Goal: Information Seeking & Learning: Find specific fact

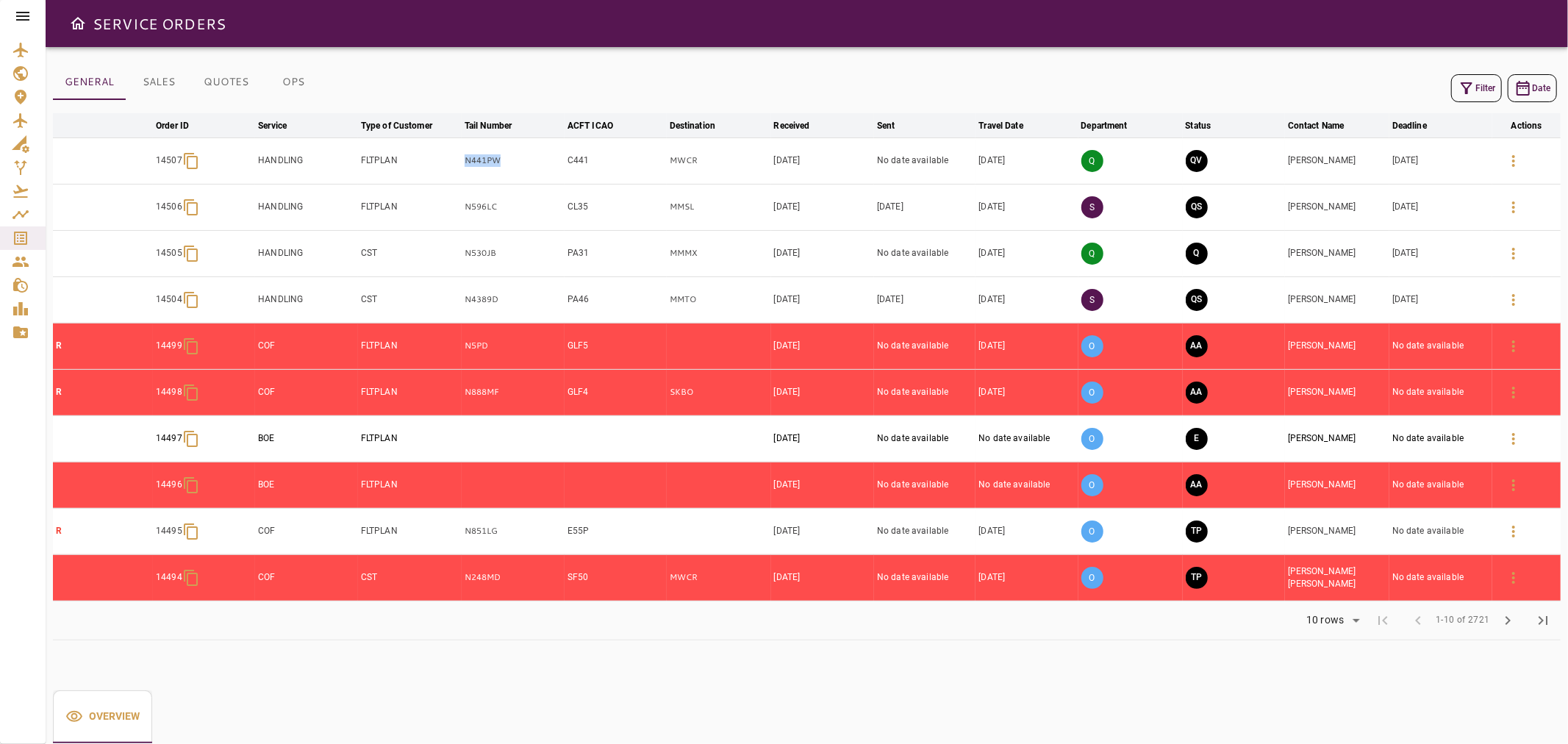
click at [16, 19] on icon at bounding box center [22, 16] width 17 height 17
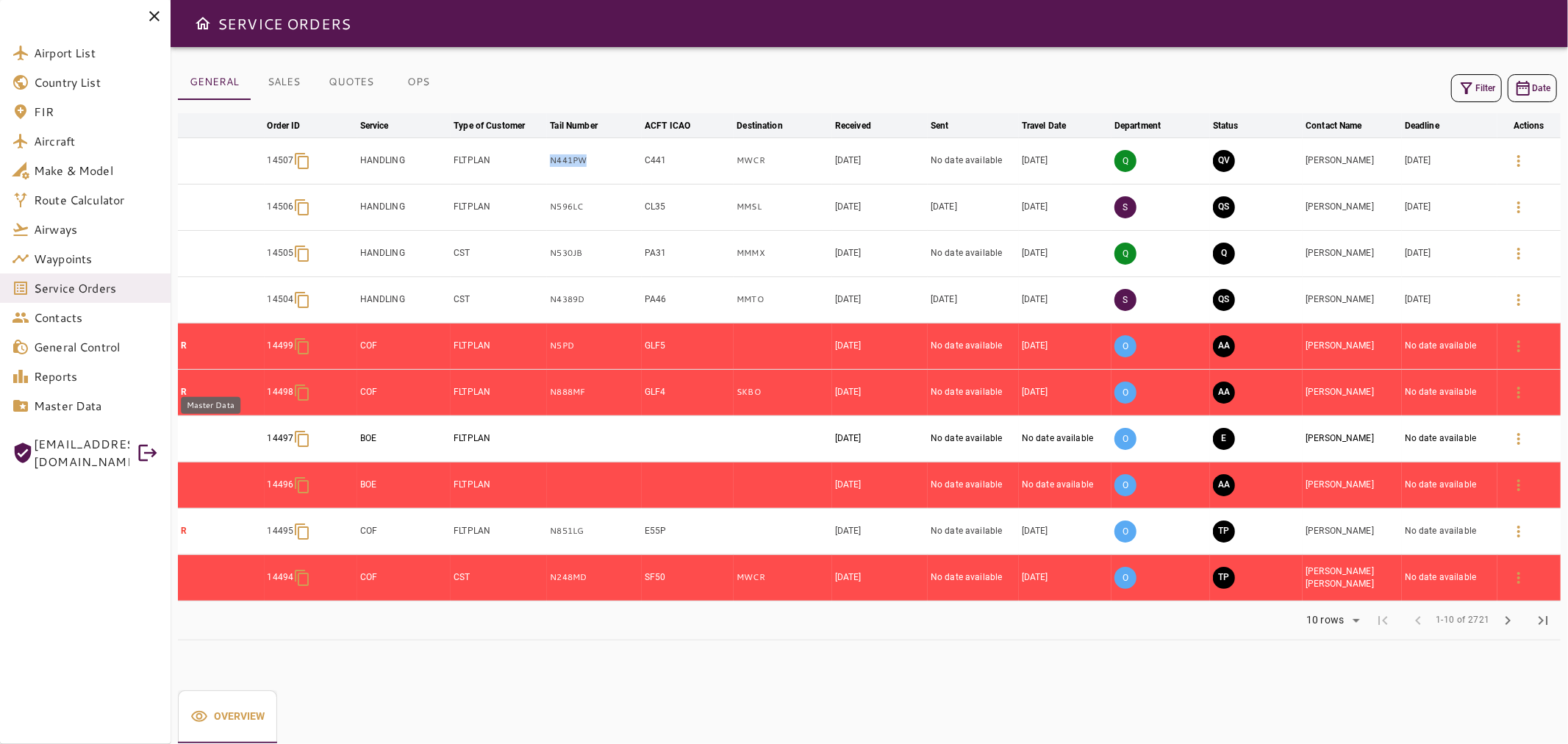
click at [129, 403] on span "Master Data" at bounding box center [96, 405] width 125 height 17
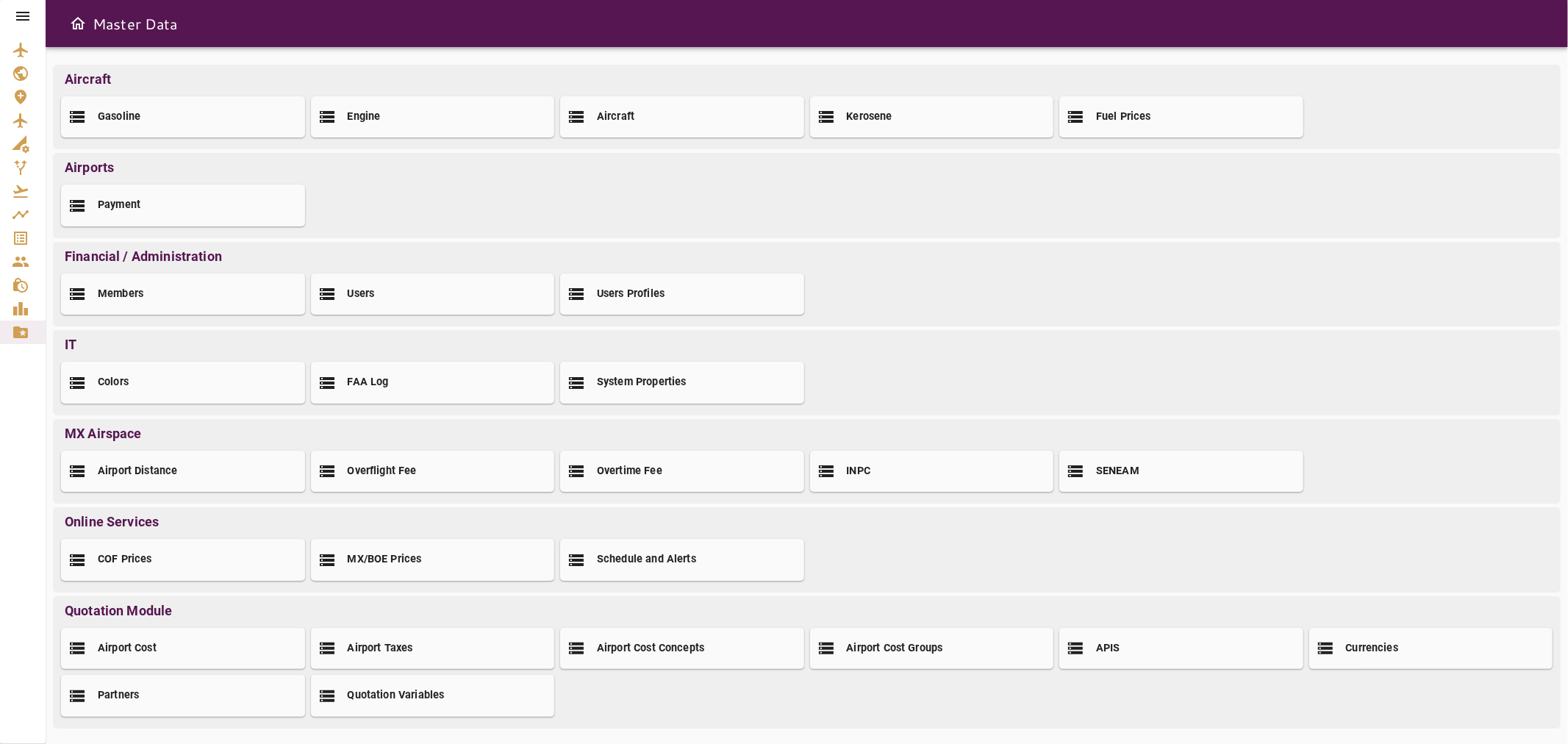
scroll to position [6, 0]
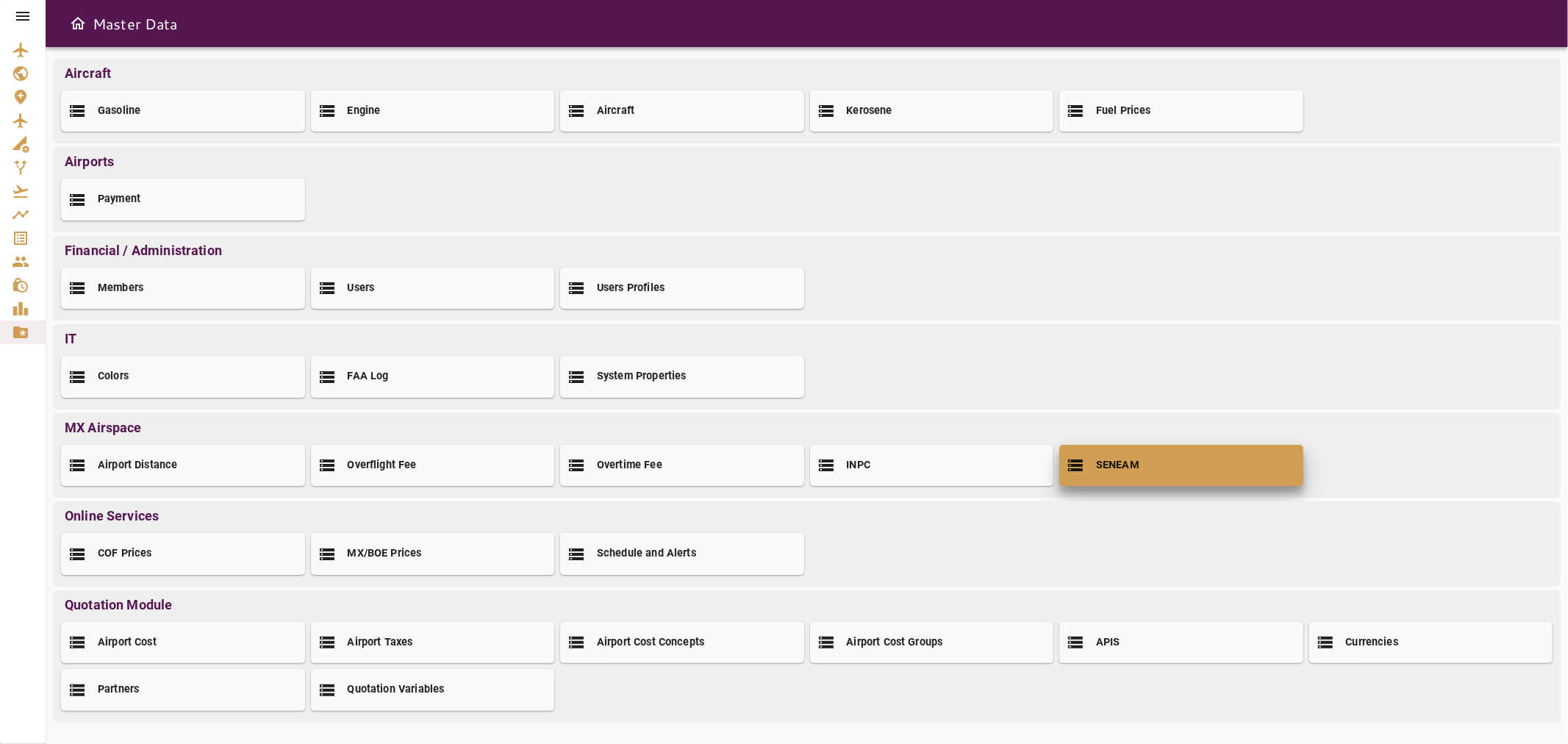
click at [1139, 463] on div "SENEAM" at bounding box center [1182, 466] width 244 height 42
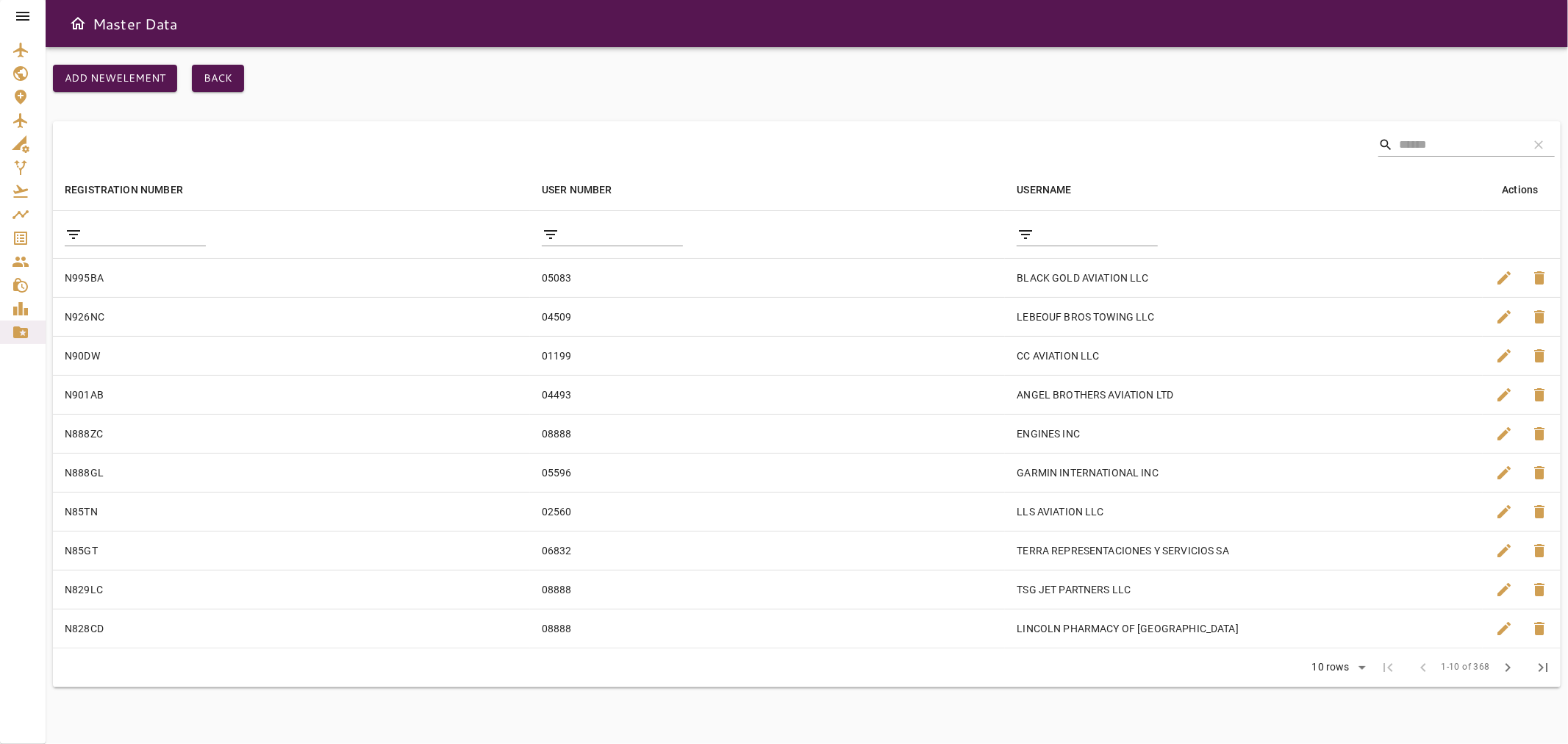
click at [147, 232] on input "filter data by REGISTRATION NUMBER" at bounding box center [147, 234] width 118 height 23
paste input "****"
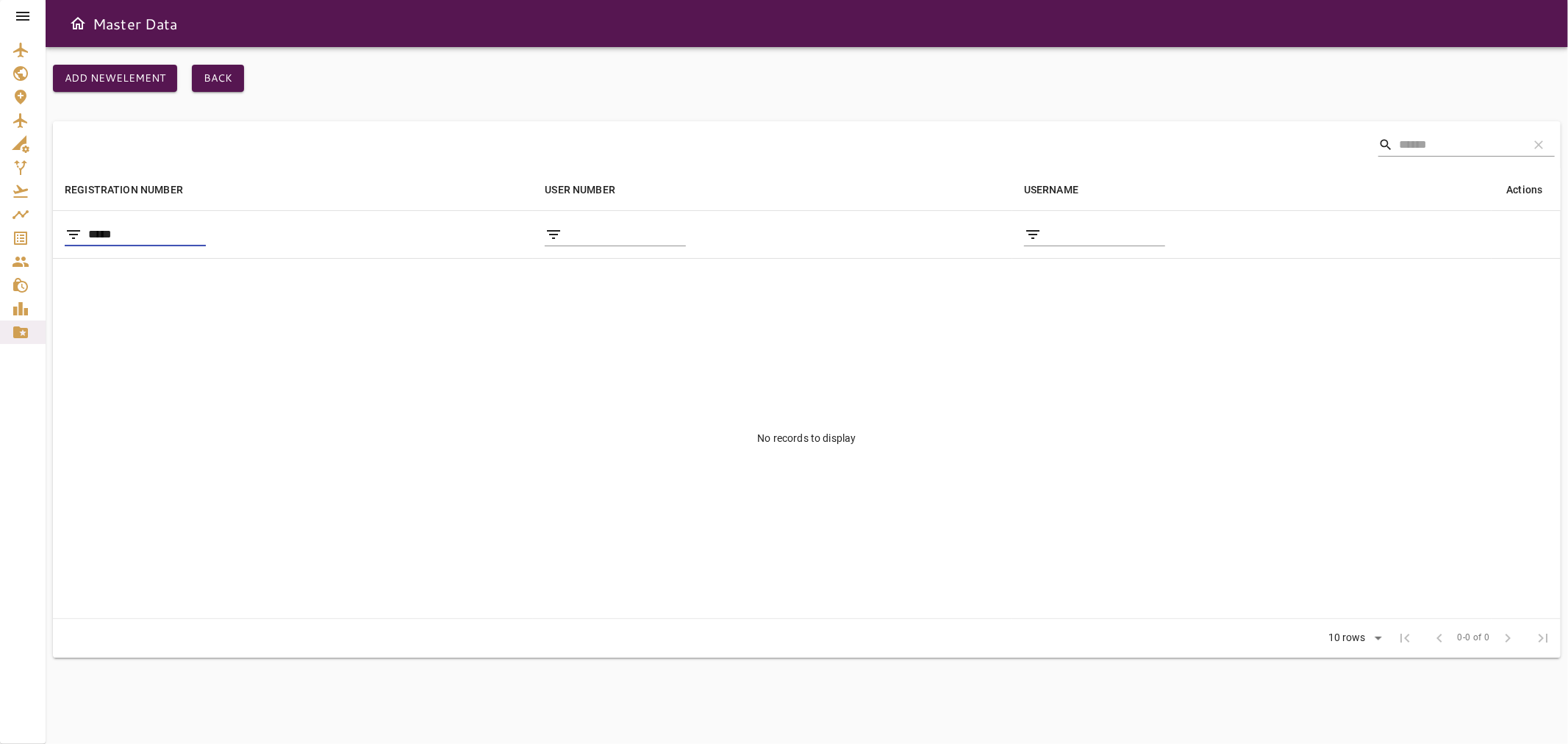
type input "****"
click at [75, 27] on icon "Open drawer" at bounding box center [77, 23] width 17 height 17
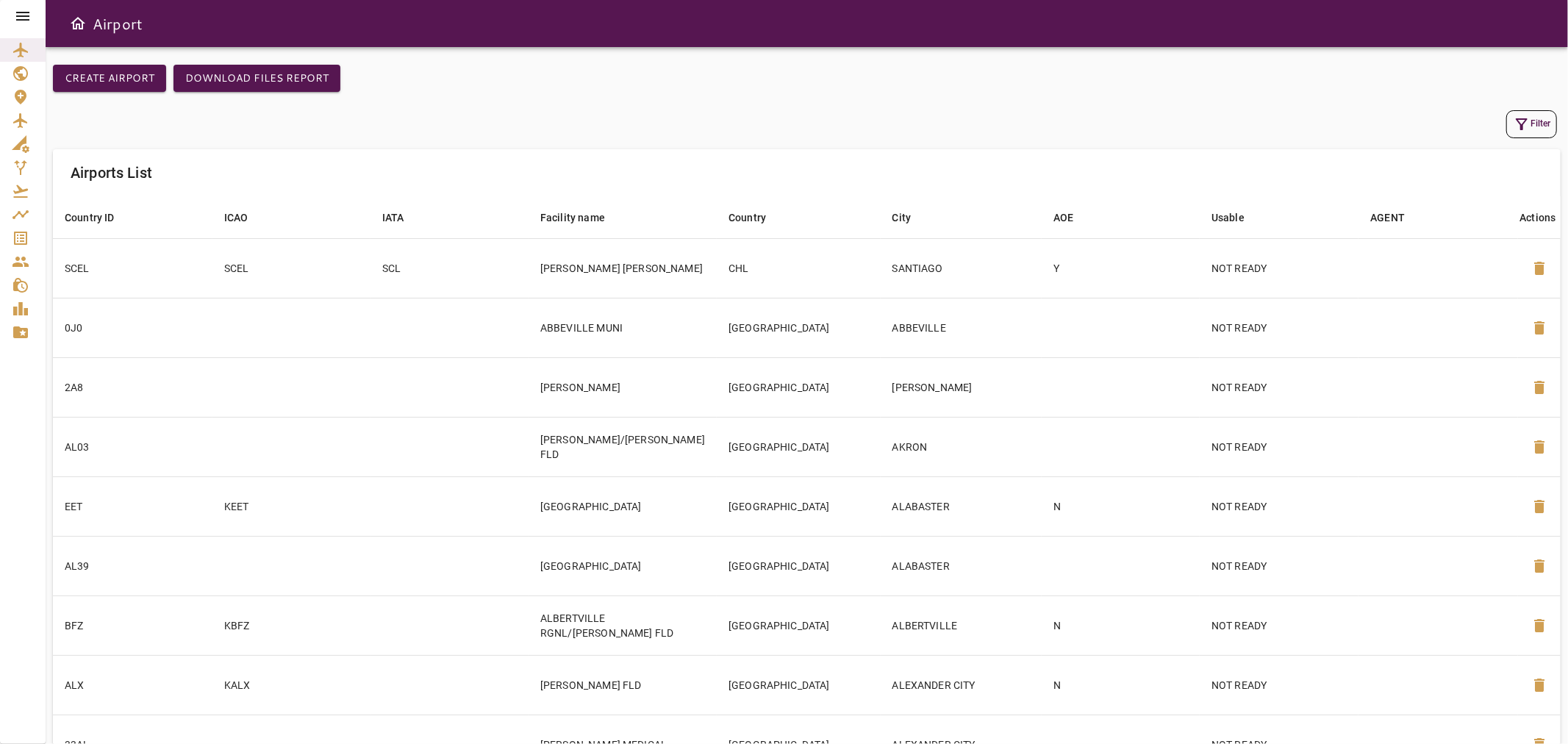
click at [24, 11] on icon at bounding box center [22, 16] width 17 height 17
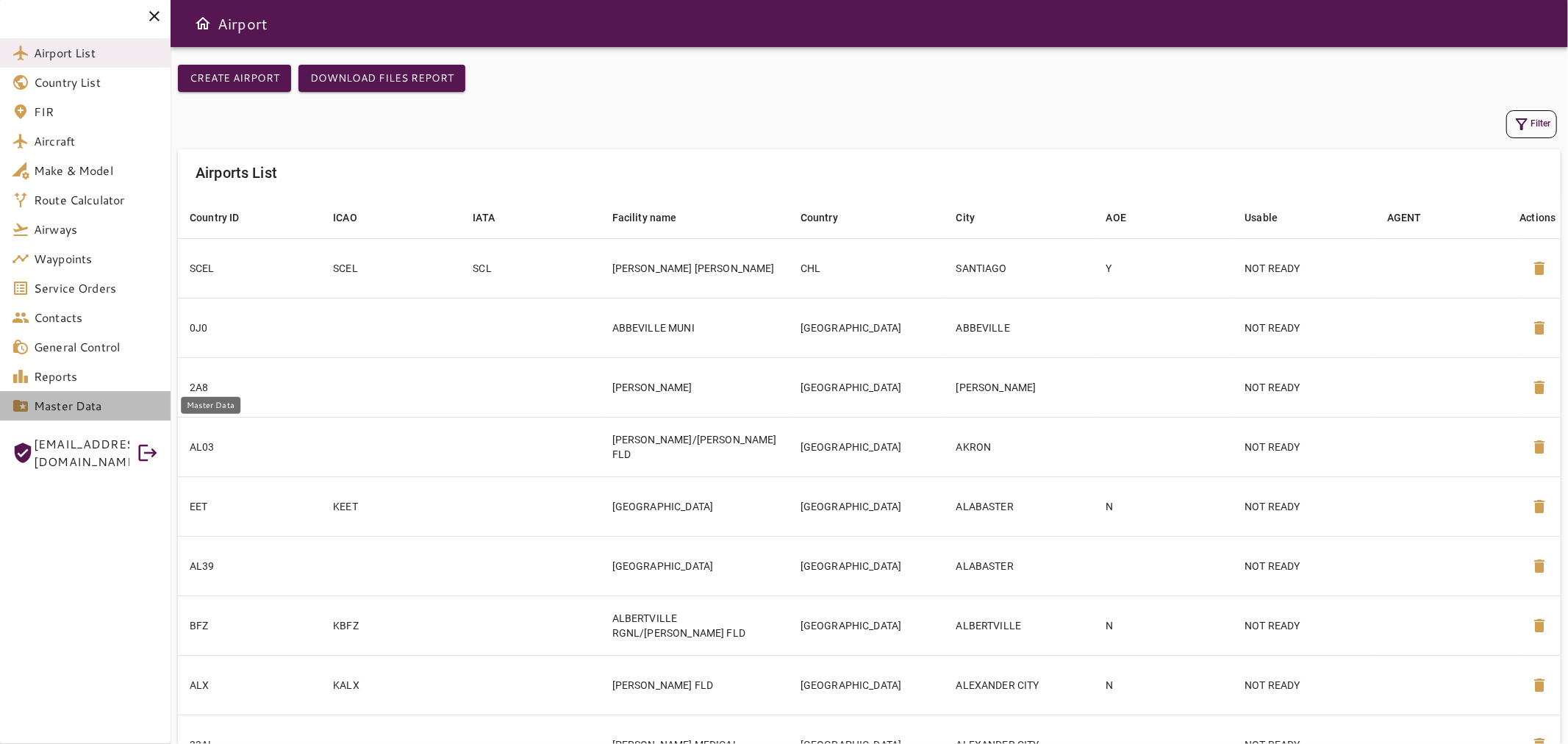
click at [130, 409] on span "Master Data" at bounding box center [96, 405] width 125 height 17
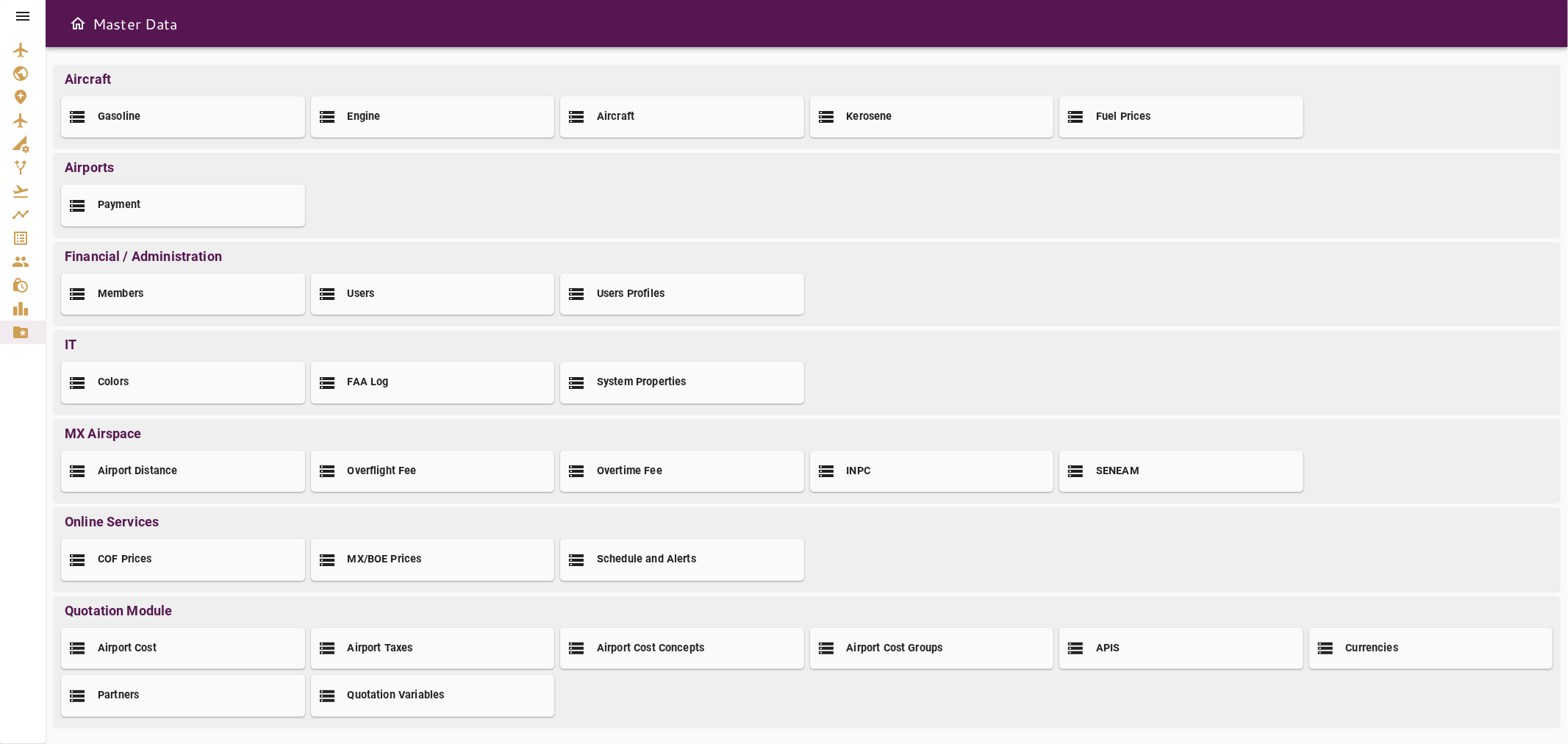
scroll to position [6, 0]
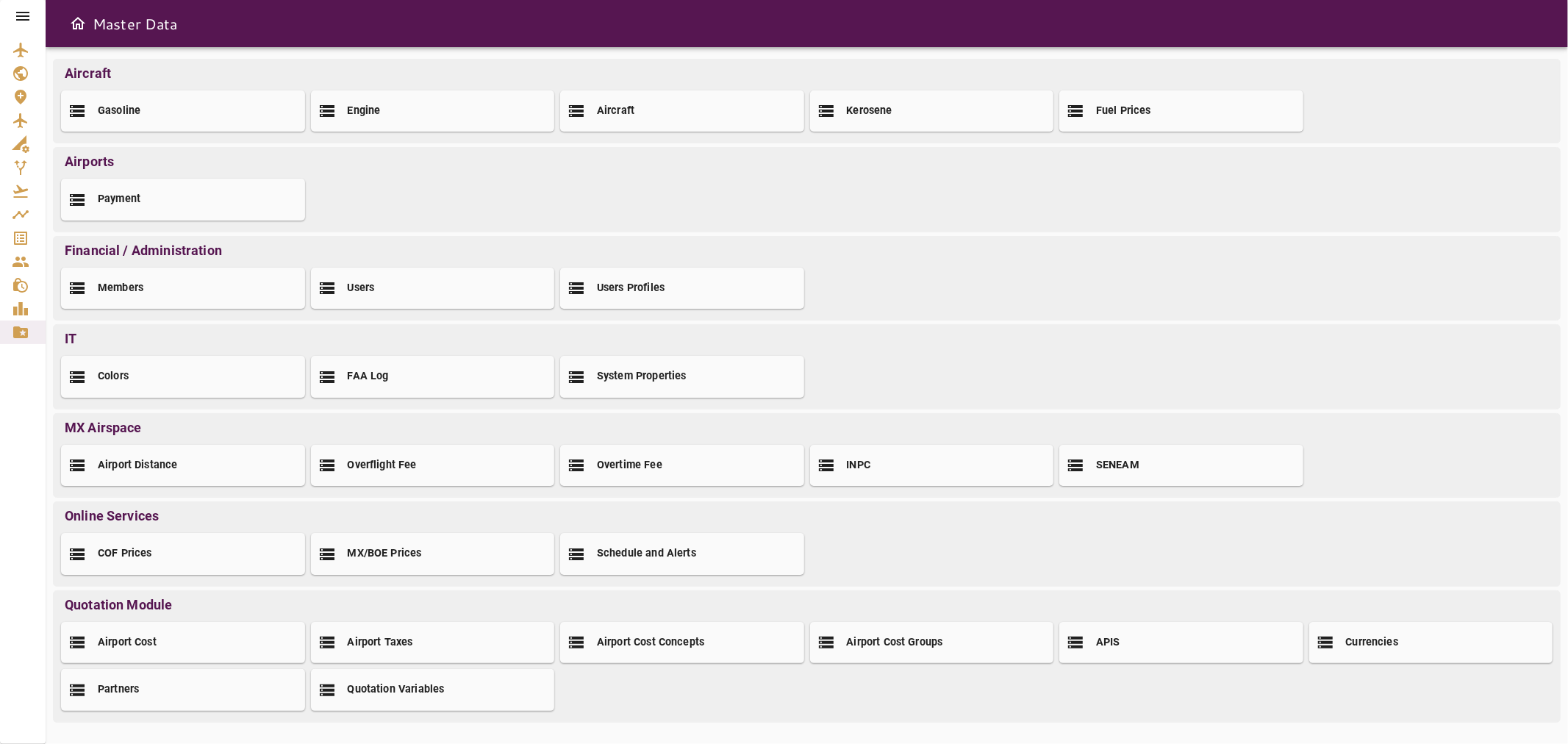
click at [22, 26] on div at bounding box center [22, 16] width 46 height 32
click at [22, 24] on icon at bounding box center [22, 16] width 17 height 17
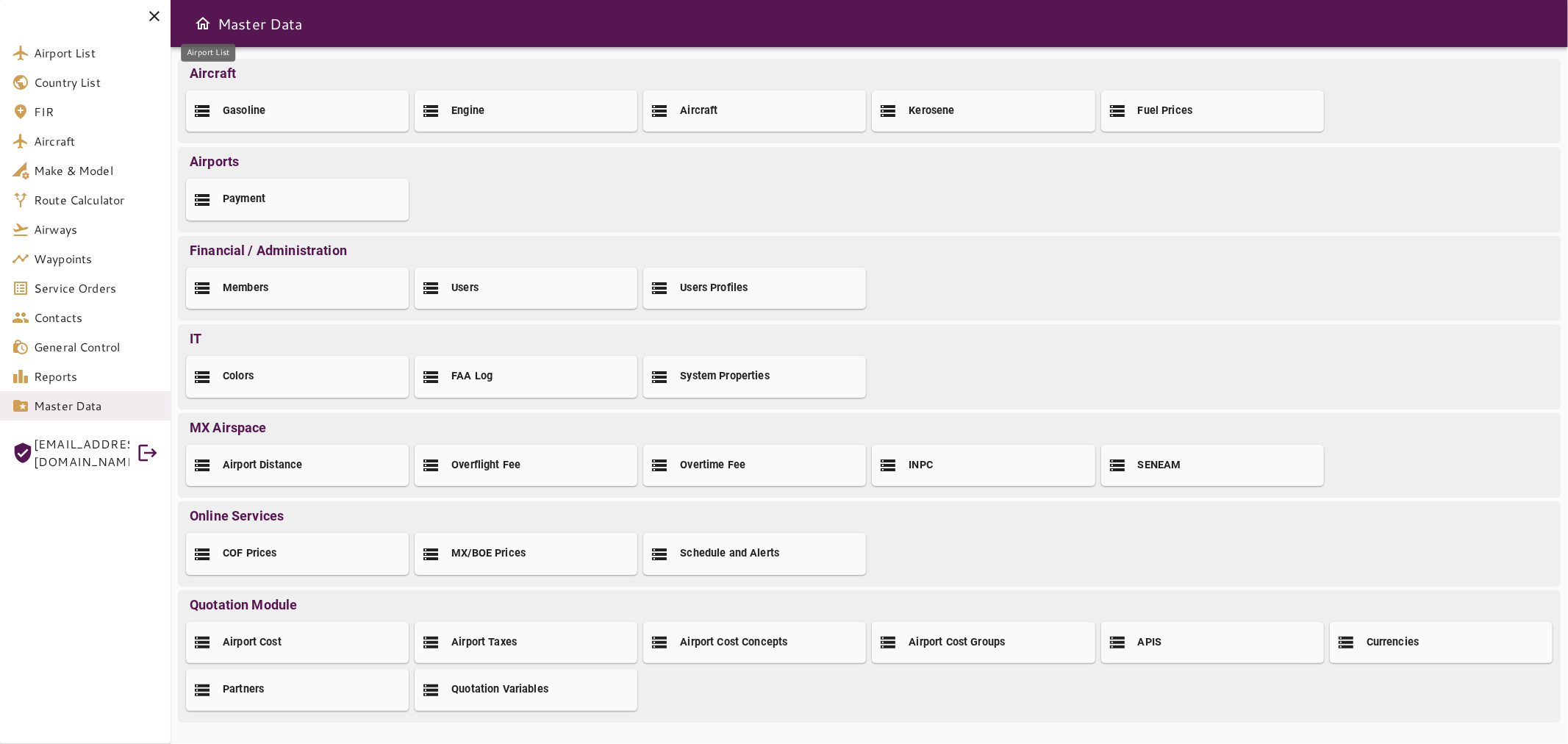
click at [67, 56] on span "Airport List" at bounding box center [96, 52] width 125 height 17
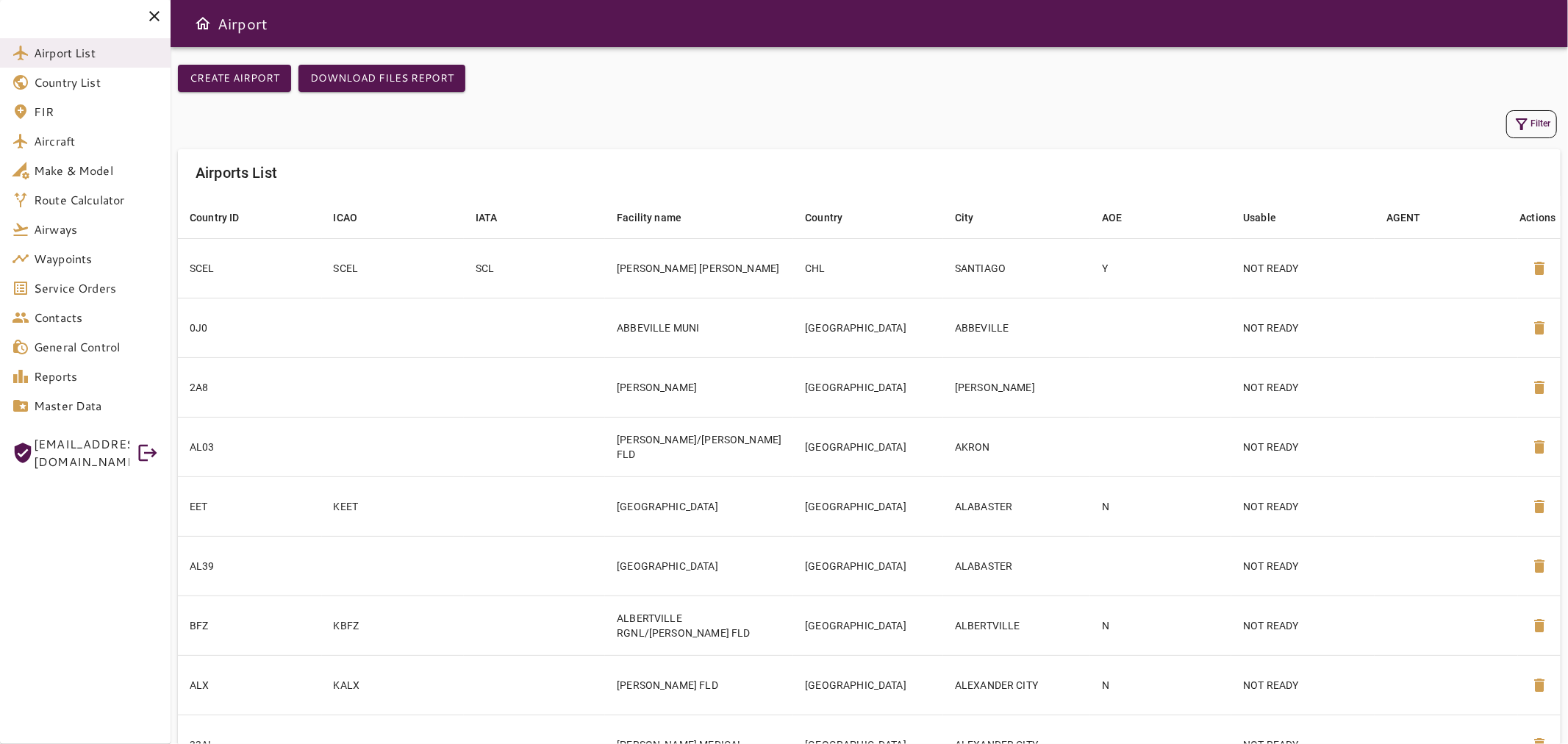
click at [1535, 116] on button "Filter" at bounding box center [1531, 125] width 51 height 28
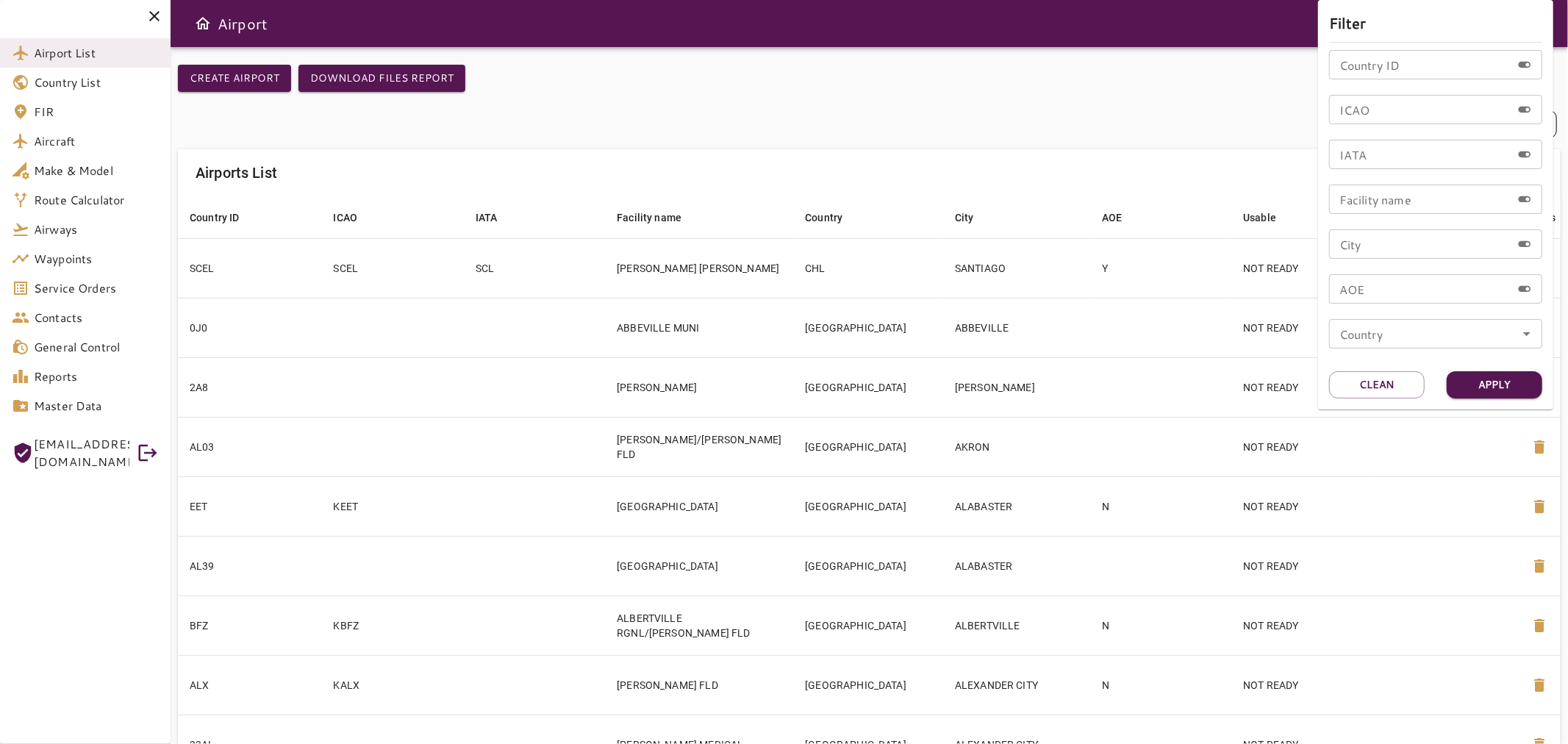
click at [1413, 119] on input "ICAO" at bounding box center [1421, 109] width 183 height 29
paste input "****"
type input "****"
click at [1521, 371] on button "Apply" at bounding box center [1494, 384] width 96 height 27
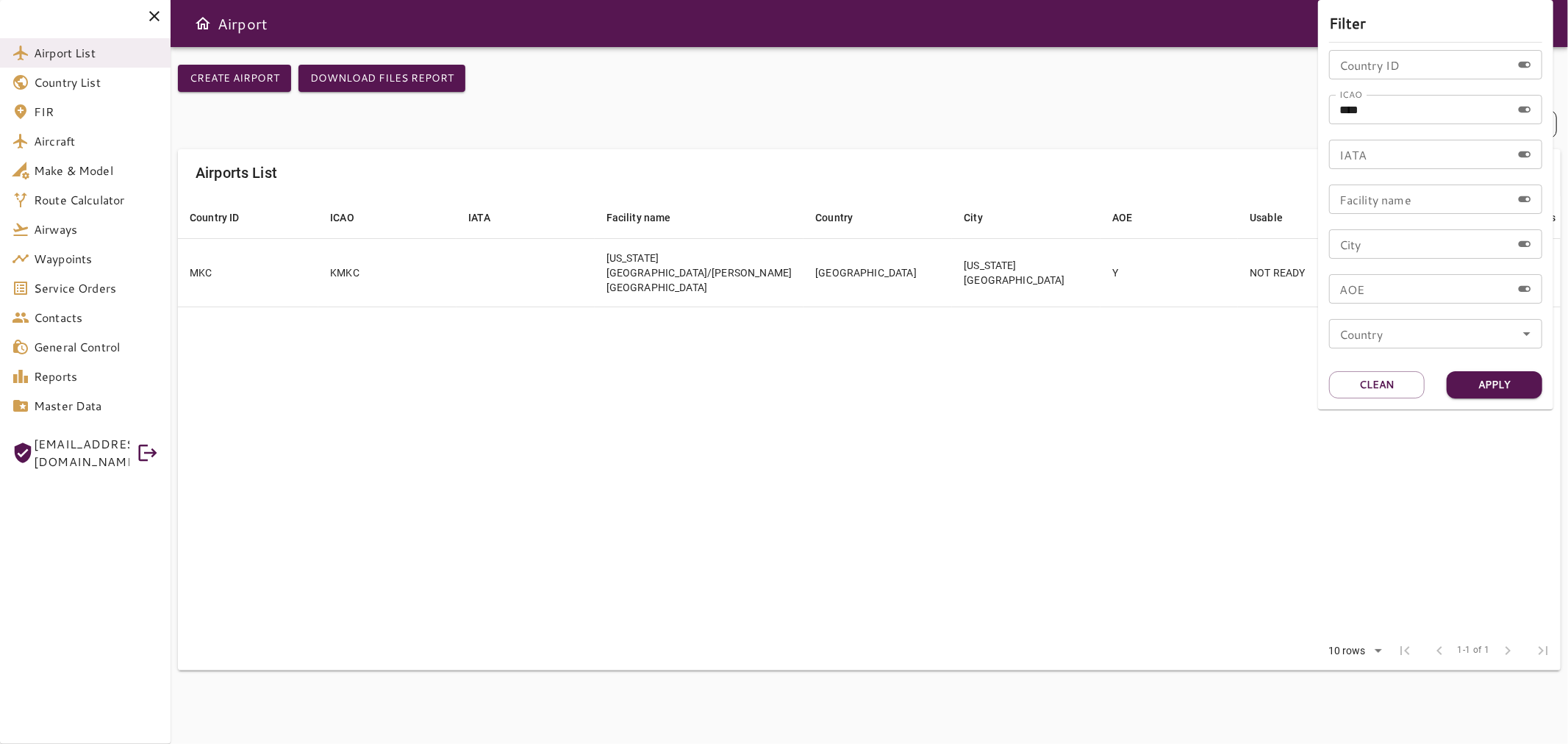
click at [958, 170] on div at bounding box center [784, 372] width 1568 height 744
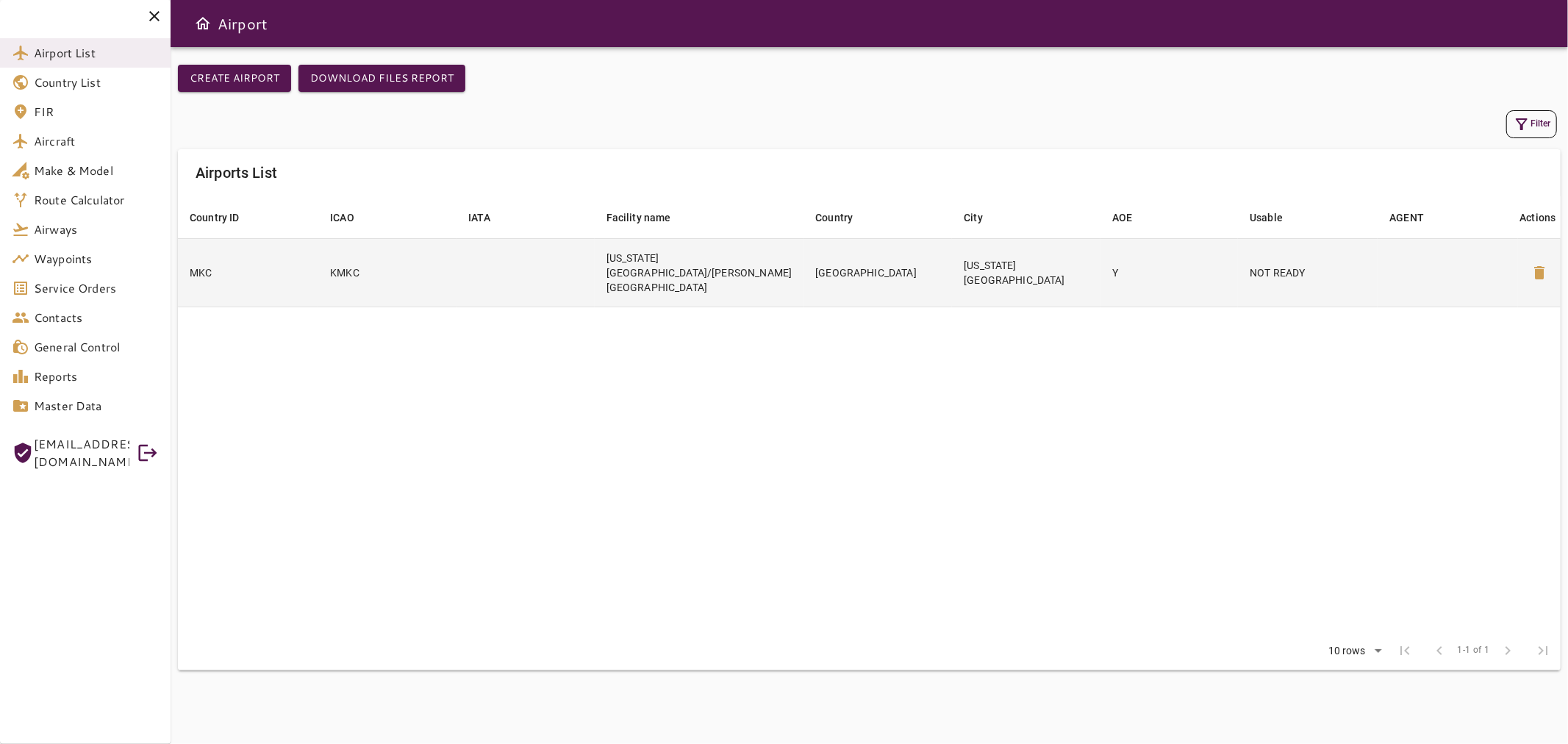
click at [565, 281] on td at bounding box center [526, 272] width 138 height 68
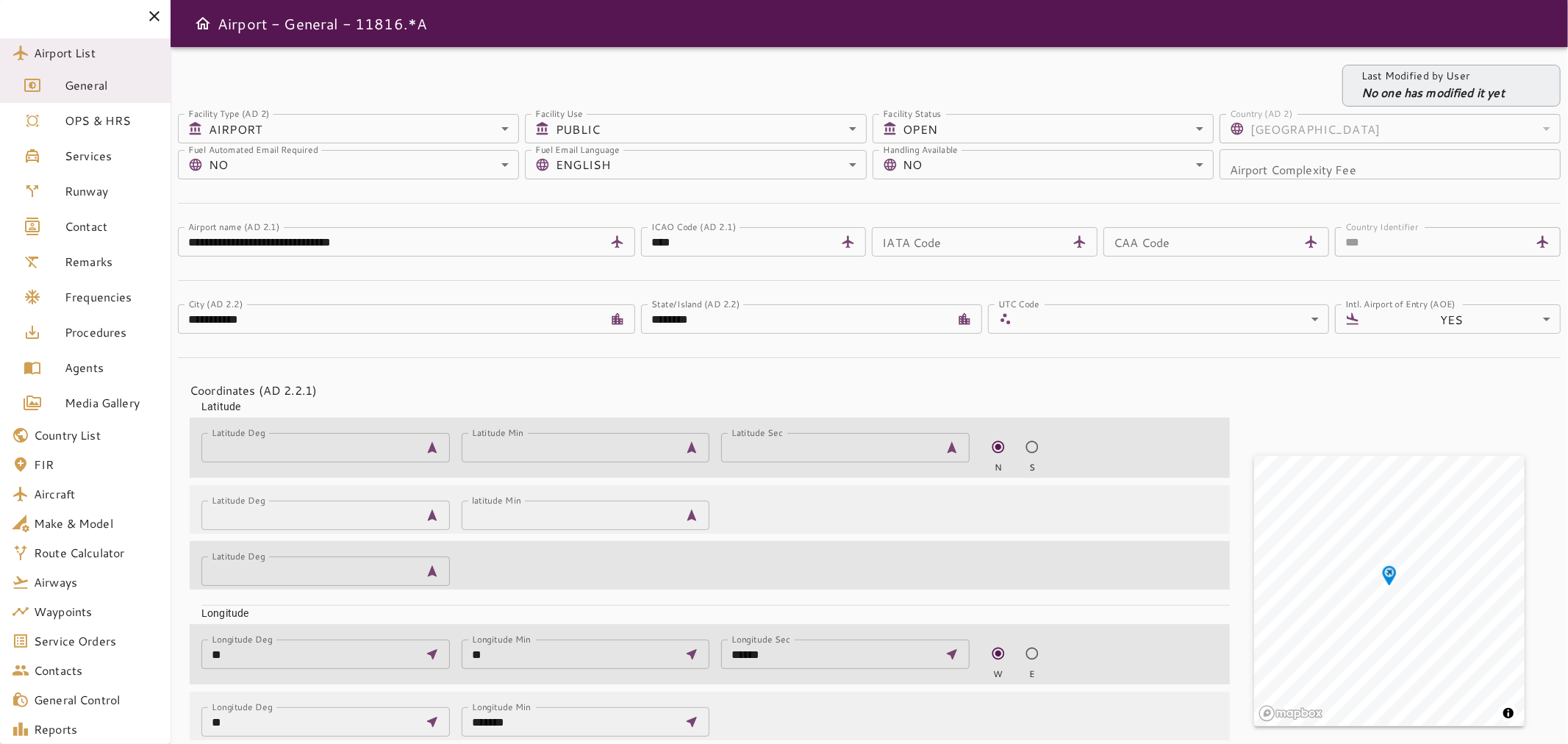
drag, startPoint x: 151, startPoint y: 15, endPoint x: 193, endPoint y: 108, distance: 102.0
click at [151, 16] on icon at bounding box center [154, 16] width 17 height 17
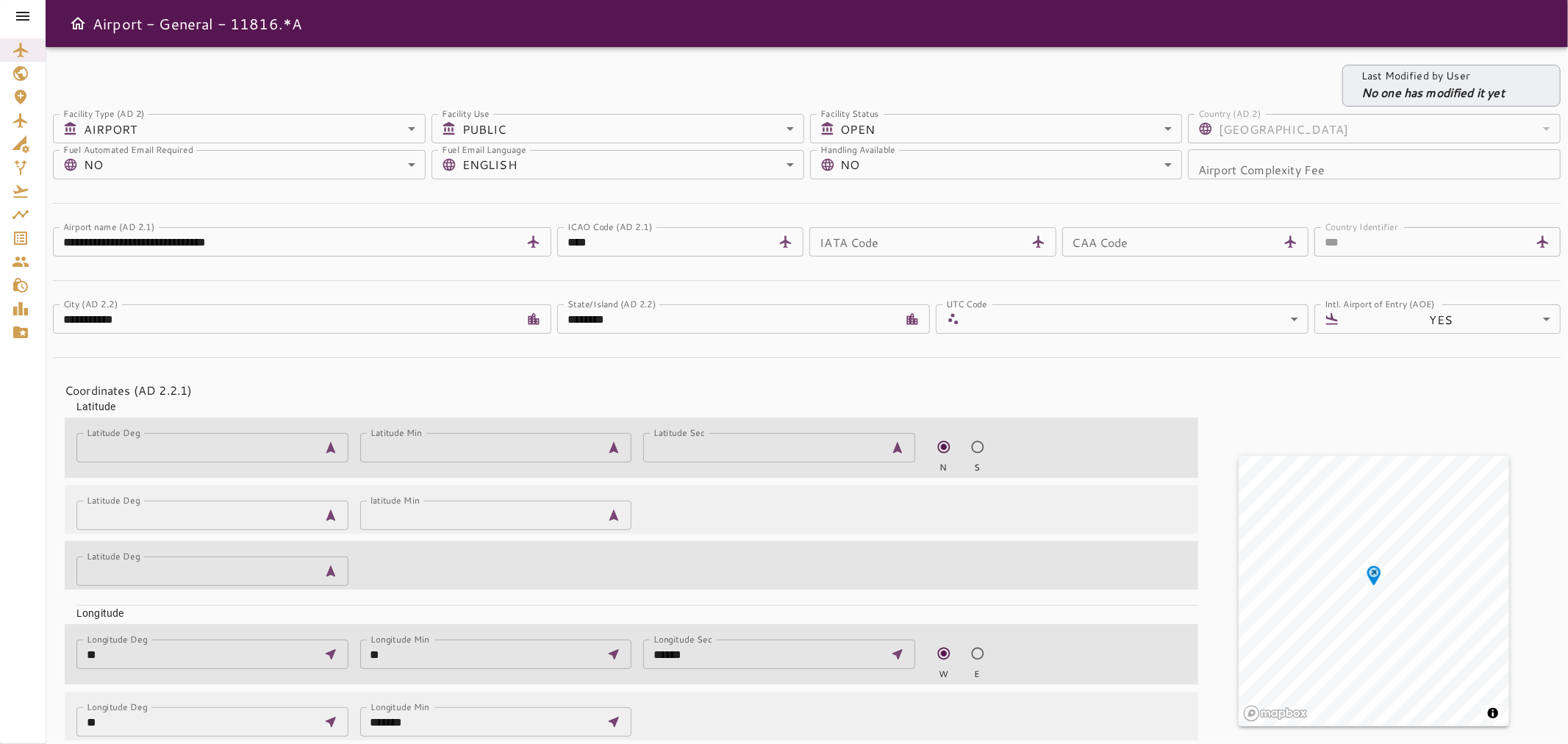
click at [20, 10] on icon at bounding box center [22, 16] width 17 height 17
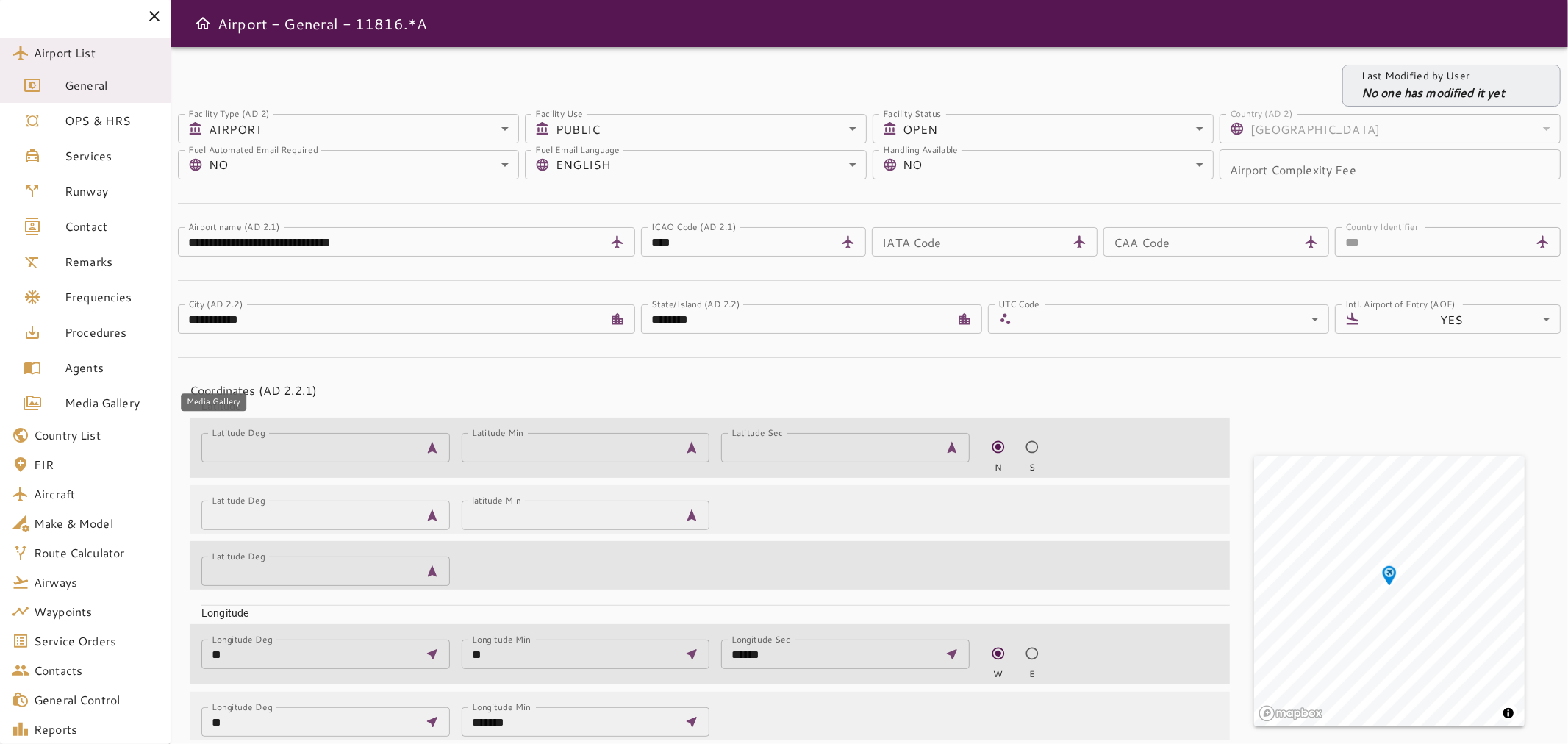
click at [125, 400] on span "Media Gallery" at bounding box center [111, 403] width 94 height 17
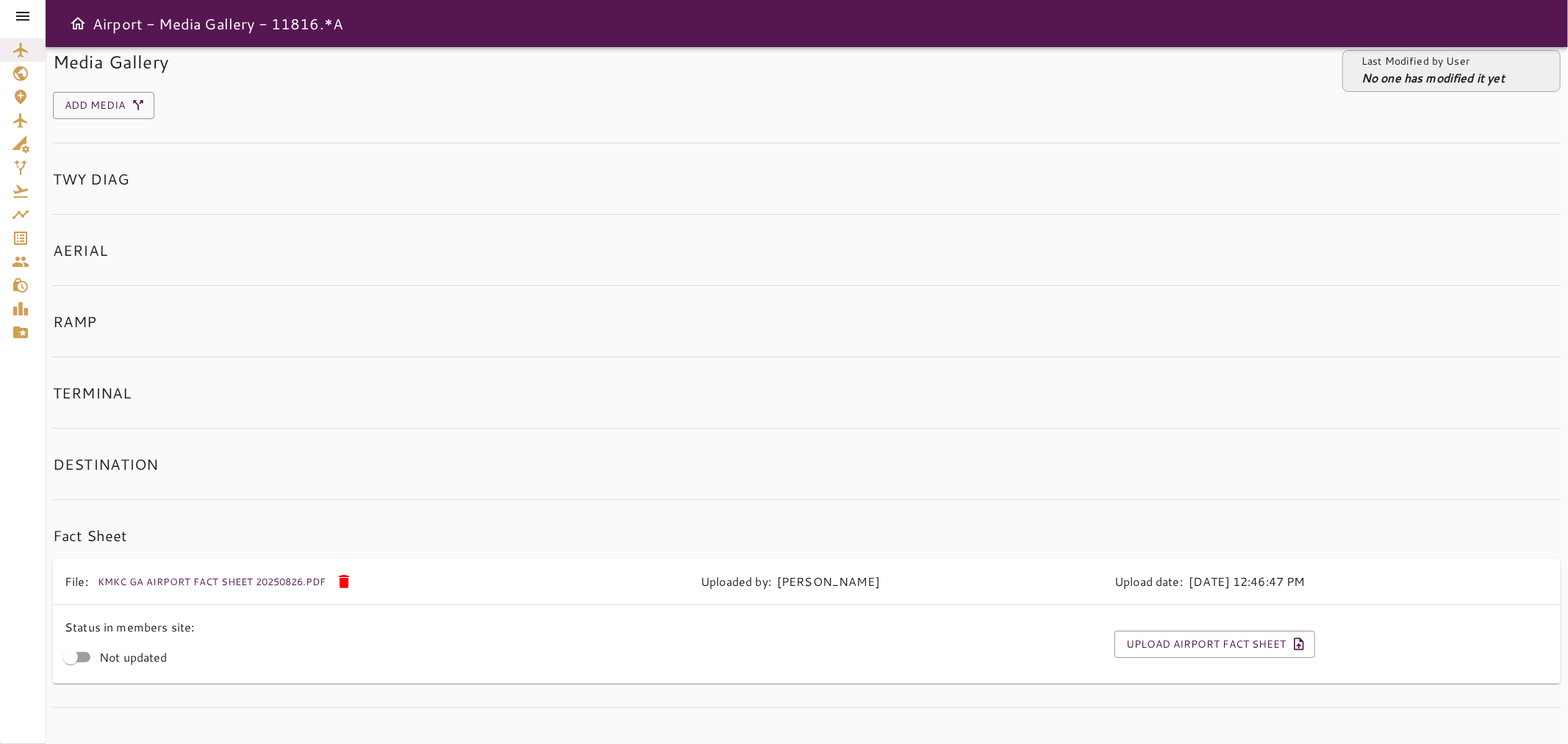
scroll to position [20, 0]
click at [301, 577] on button "KMKC GA Airport Fact Sheet 20250826.pdf" at bounding box center [211, 576] width 235 height 22
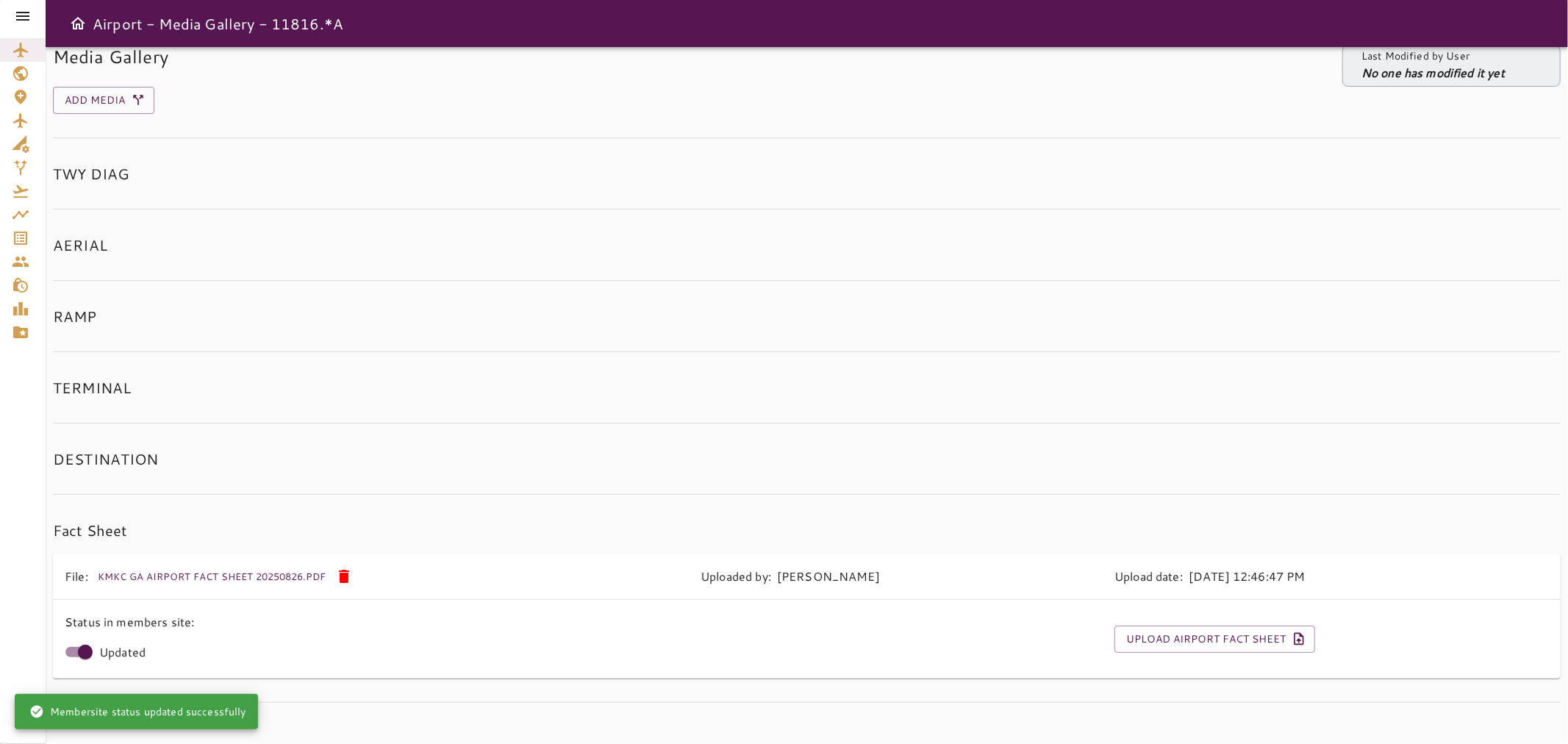
click at [71, 27] on icon "Open drawer" at bounding box center [77, 23] width 17 height 17
